Goal: Communication & Community: Participate in discussion

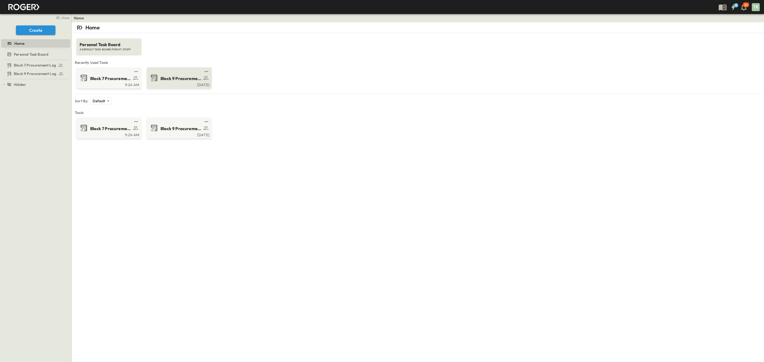
click at [165, 79] on span "Block 9 Procurement Log" at bounding box center [181, 79] width 41 height 6
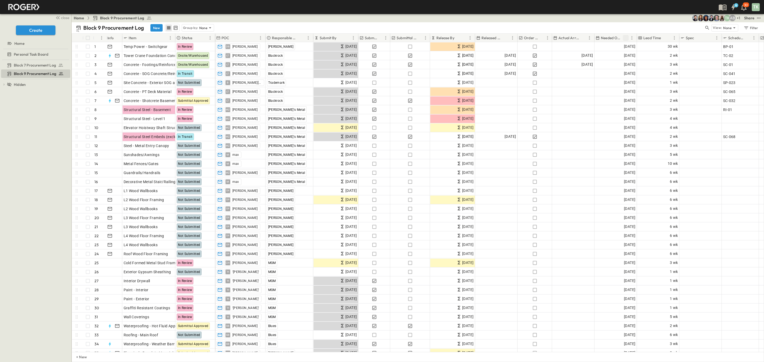
click at [626, 38] on icon "Sort" at bounding box center [625, 37] width 3 height 3
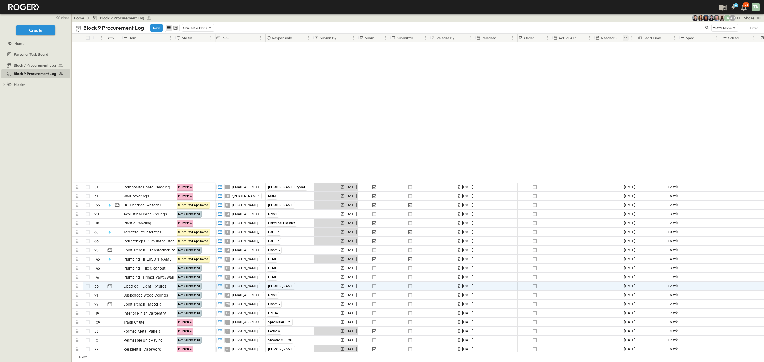
scroll to position [876, 0]
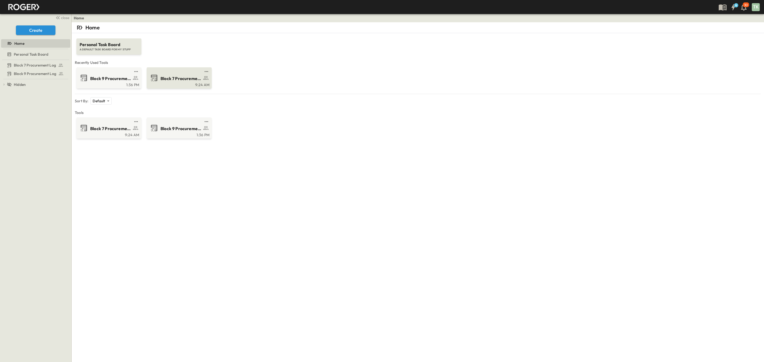
click at [171, 84] on div "9:24 AM" at bounding box center [179, 84] width 62 height 4
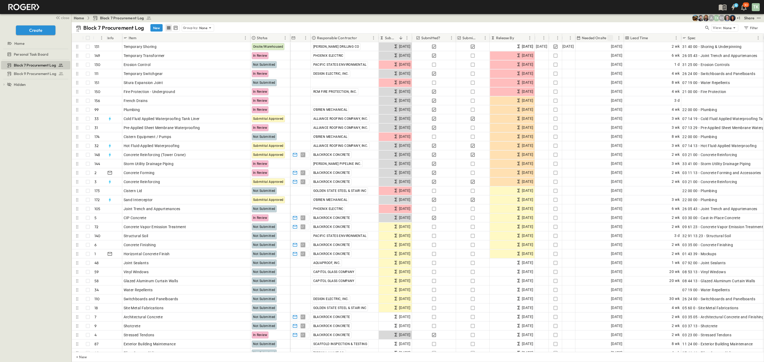
click at [612, 39] on icon "Sort" at bounding box center [610, 38] width 5 height 5
